Goal: Connect with others: Connect with other users

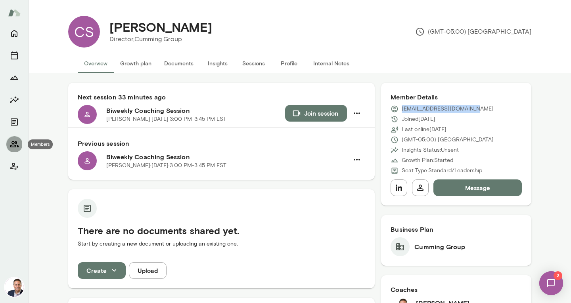
click at [12, 145] on icon "Members" at bounding box center [14, 144] width 9 height 6
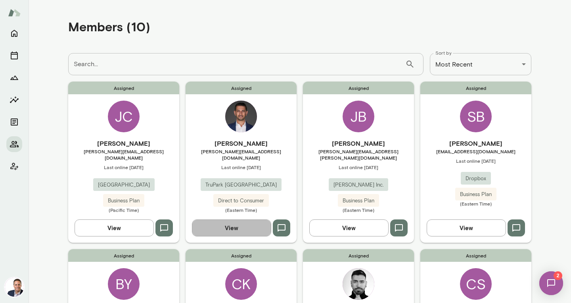
click at [220, 220] on button "View" at bounding box center [231, 228] width 79 height 17
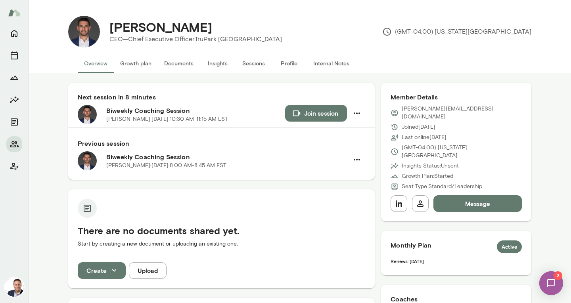
click at [263, 202] on div "There are no documents shared yet. Start by creating a new document or uploadin…" at bounding box center [221, 228] width 306 height 76
click at [183, 60] on button "Documents" at bounding box center [179, 63] width 42 height 19
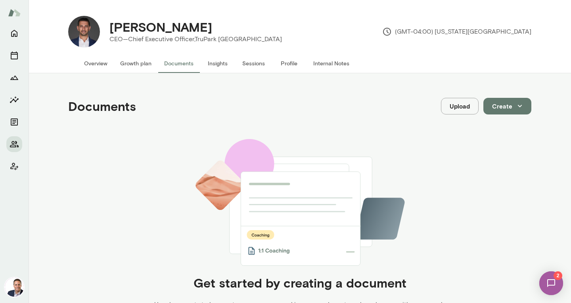
click at [92, 63] on button "Overview" at bounding box center [96, 63] width 36 height 19
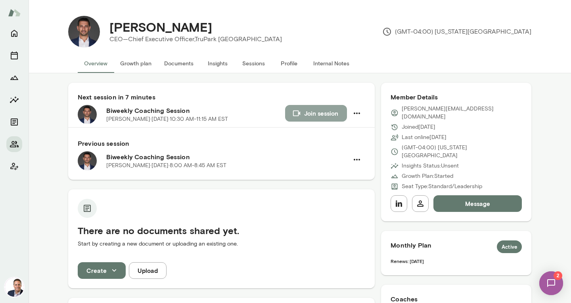
click at [315, 112] on button "Join session" at bounding box center [316, 113] width 62 height 17
